Goal: Navigation & Orientation: Find specific page/section

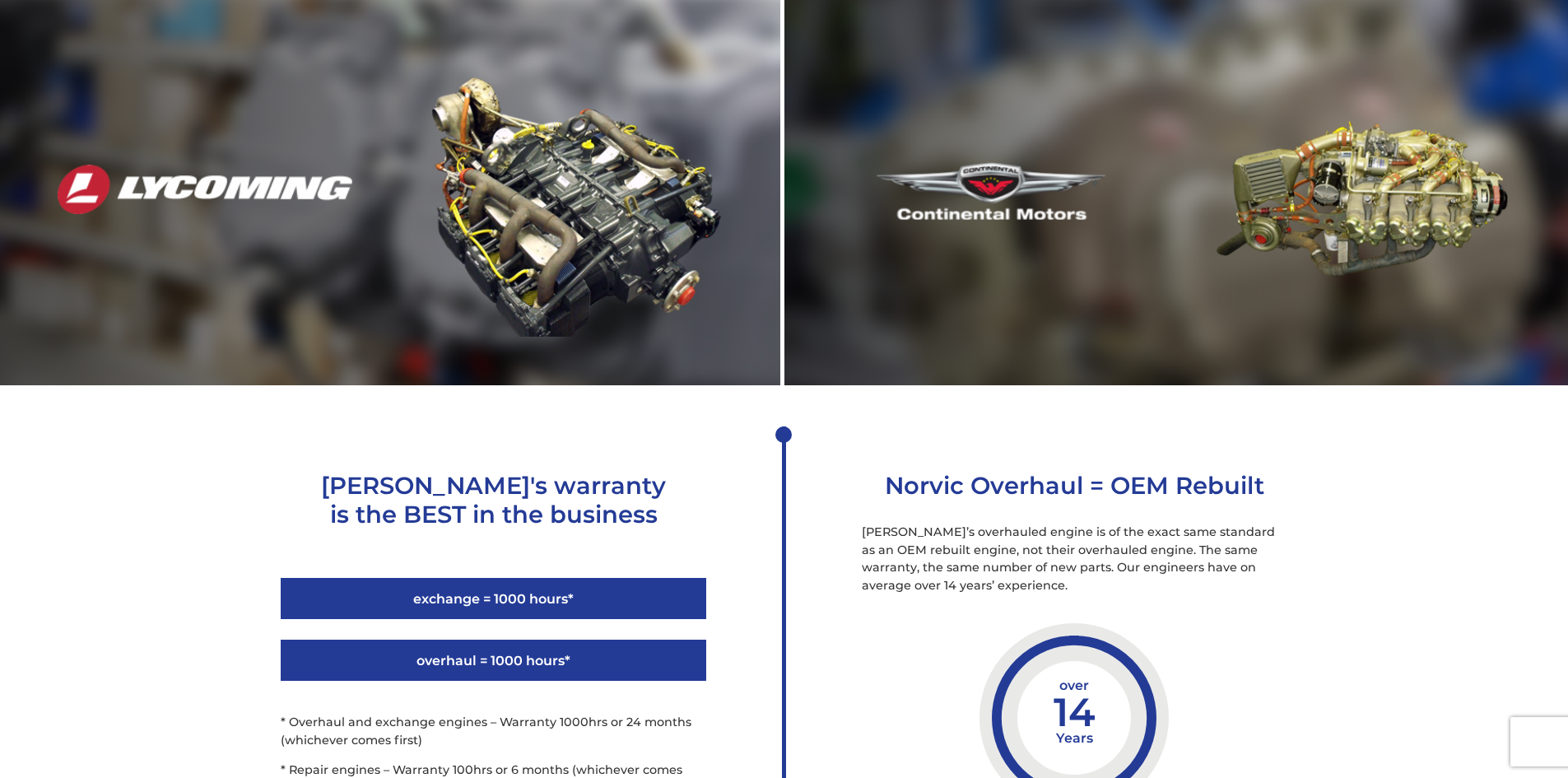
scroll to position [2140, 0]
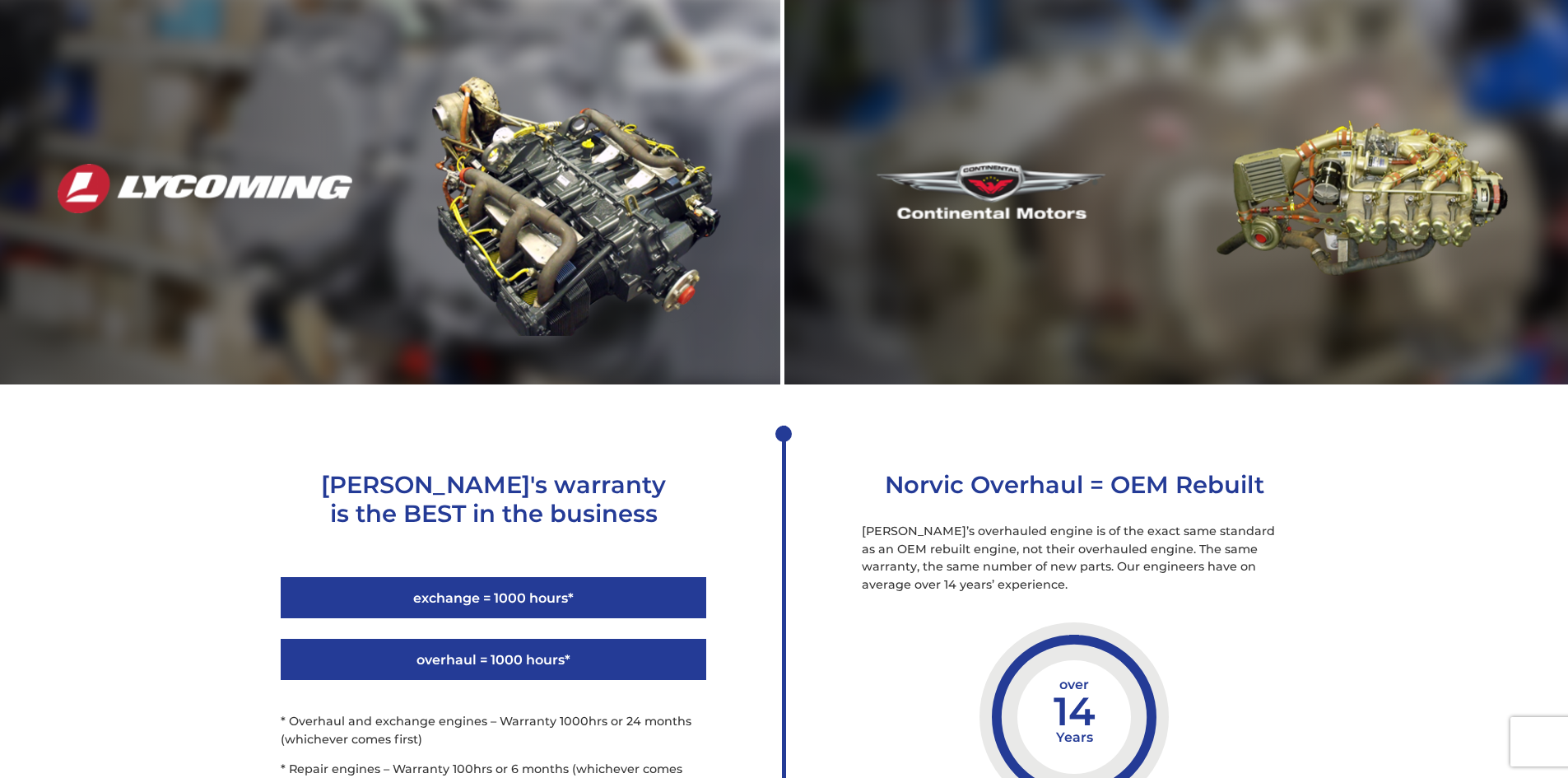
click at [1016, 262] on div at bounding box center [1176, 188] width 743 height 297
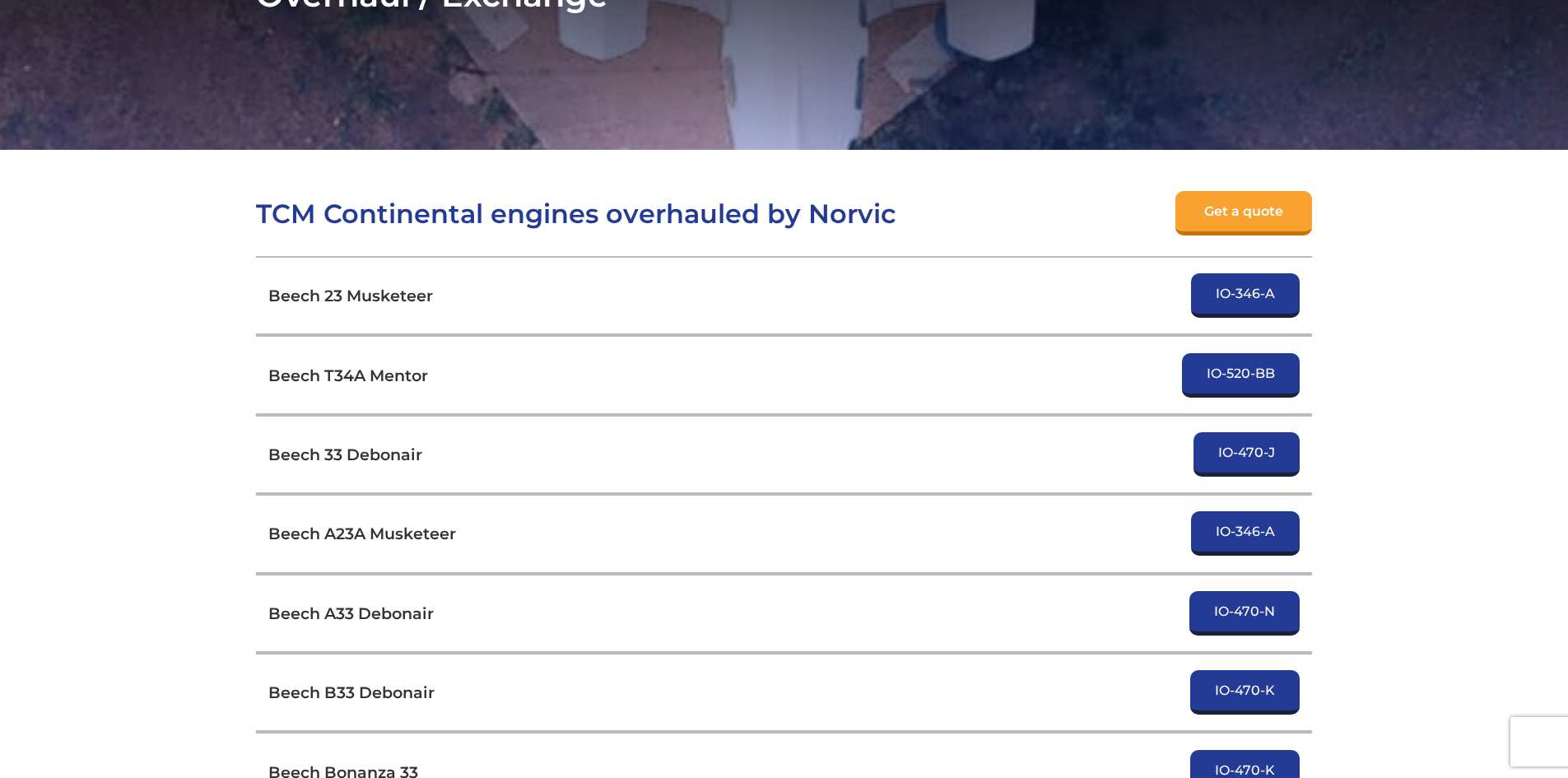
scroll to position [106, 0]
